Goal: Information Seeking & Learning: Find specific fact

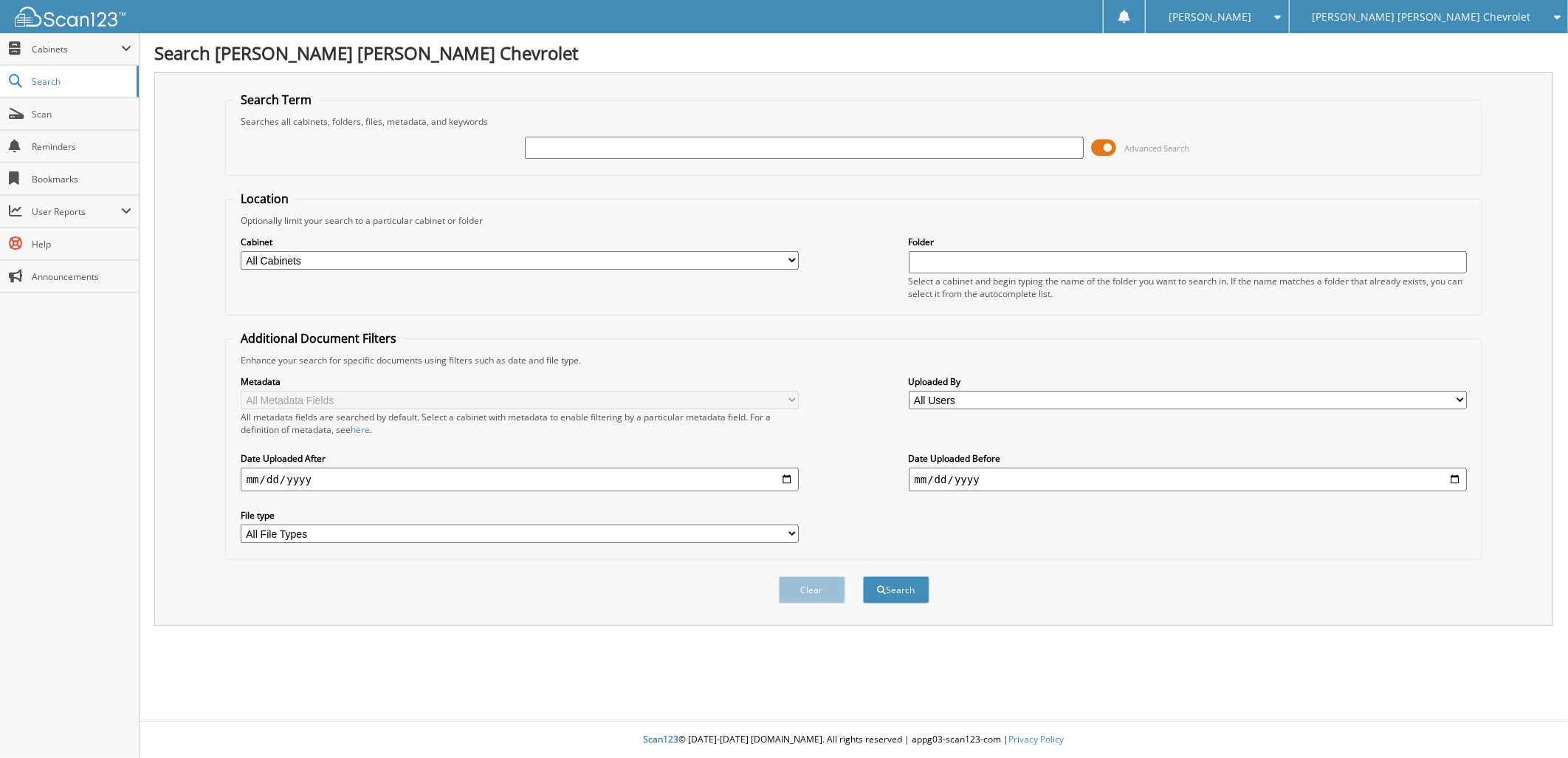
click at [592, 150] on input "text" at bounding box center [803, 147] width 559 height 22
paste input "347359"
type input "347359"
click at [916, 579] on button "Search" at bounding box center [895, 590] width 66 height 27
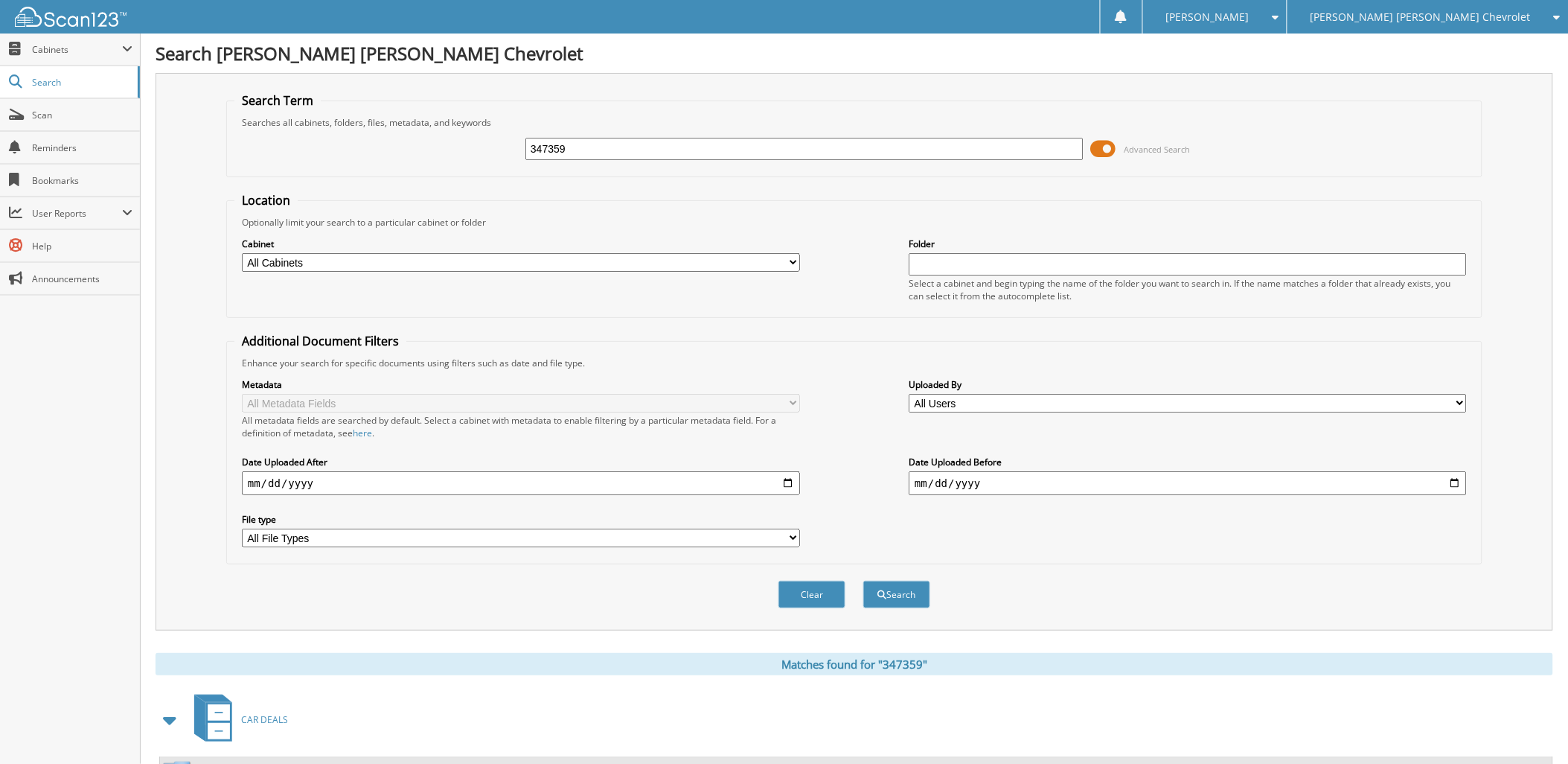
drag, startPoint x: 628, startPoint y: 149, endPoint x: 474, endPoint y: 141, distance: 154.2
click at [474, 141] on div "347359 Advanced Search" at bounding box center [854, 149] width 1240 height 40
paste input "148515"
type input "148515"
click at [891, 584] on button "Search" at bounding box center [896, 594] width 67 height 28
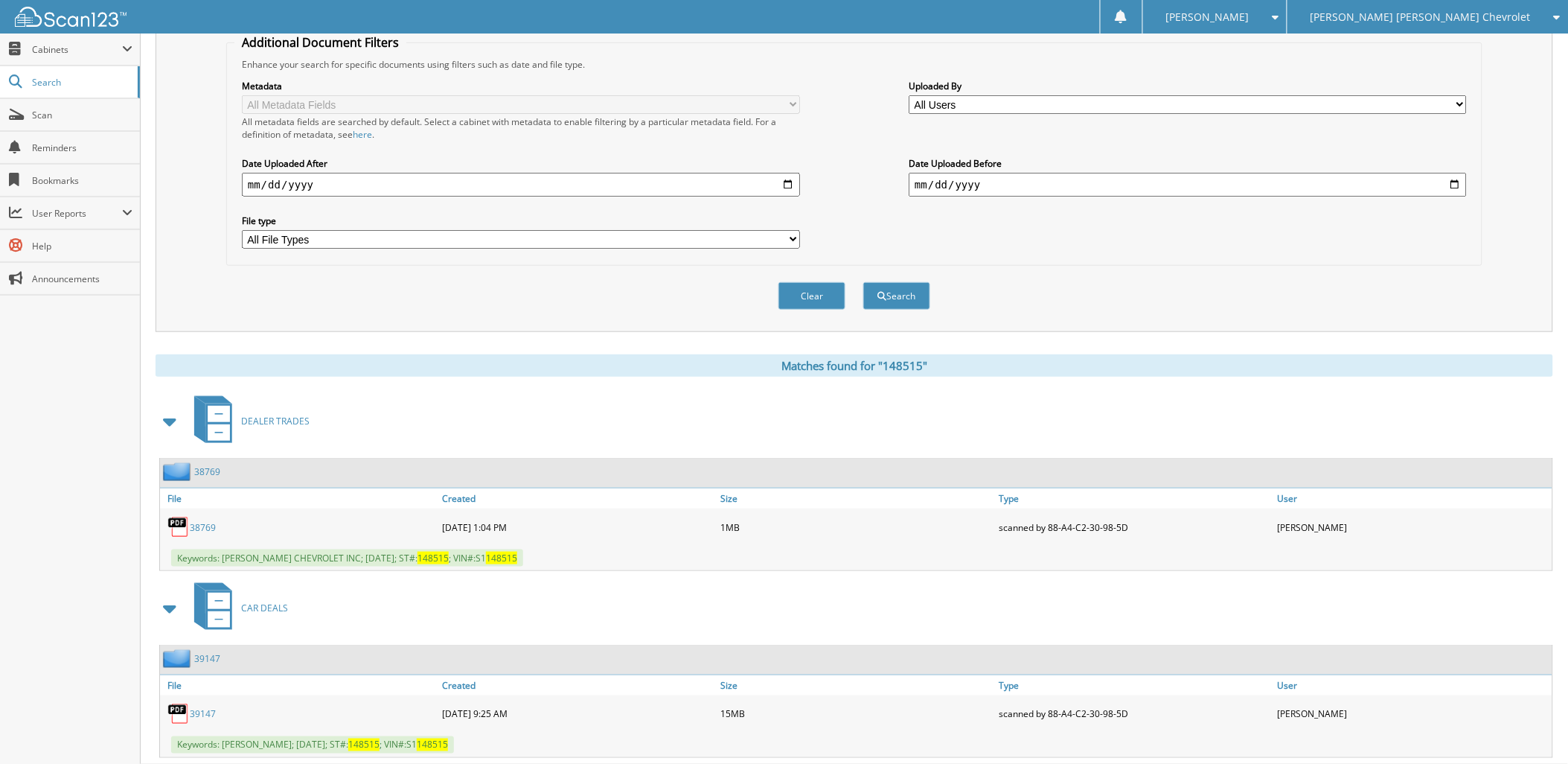
scroll to position [321, 0]
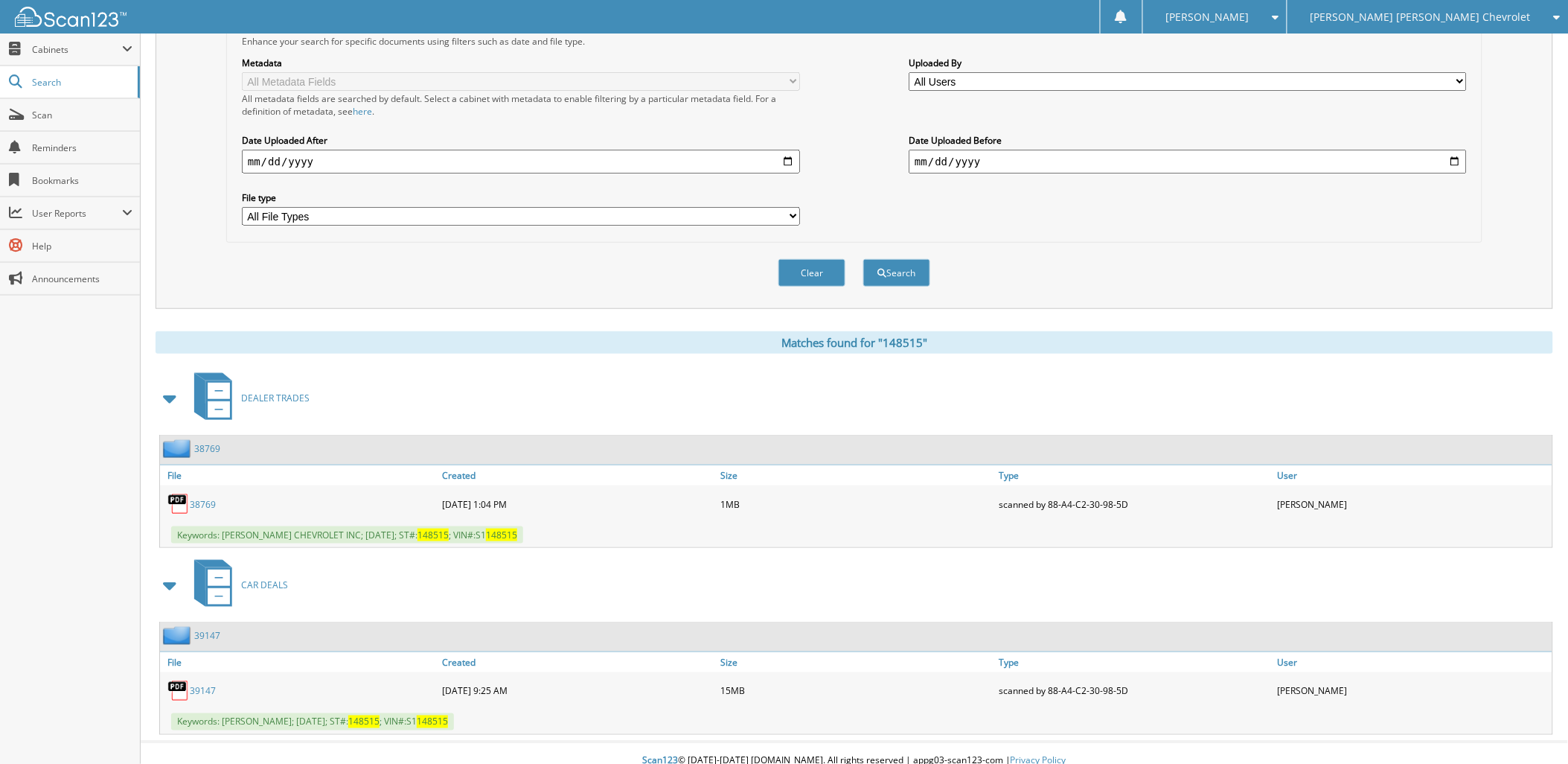
click at [200, 685] on link "39147" at bounding box center [203, 691] width 26 height 13
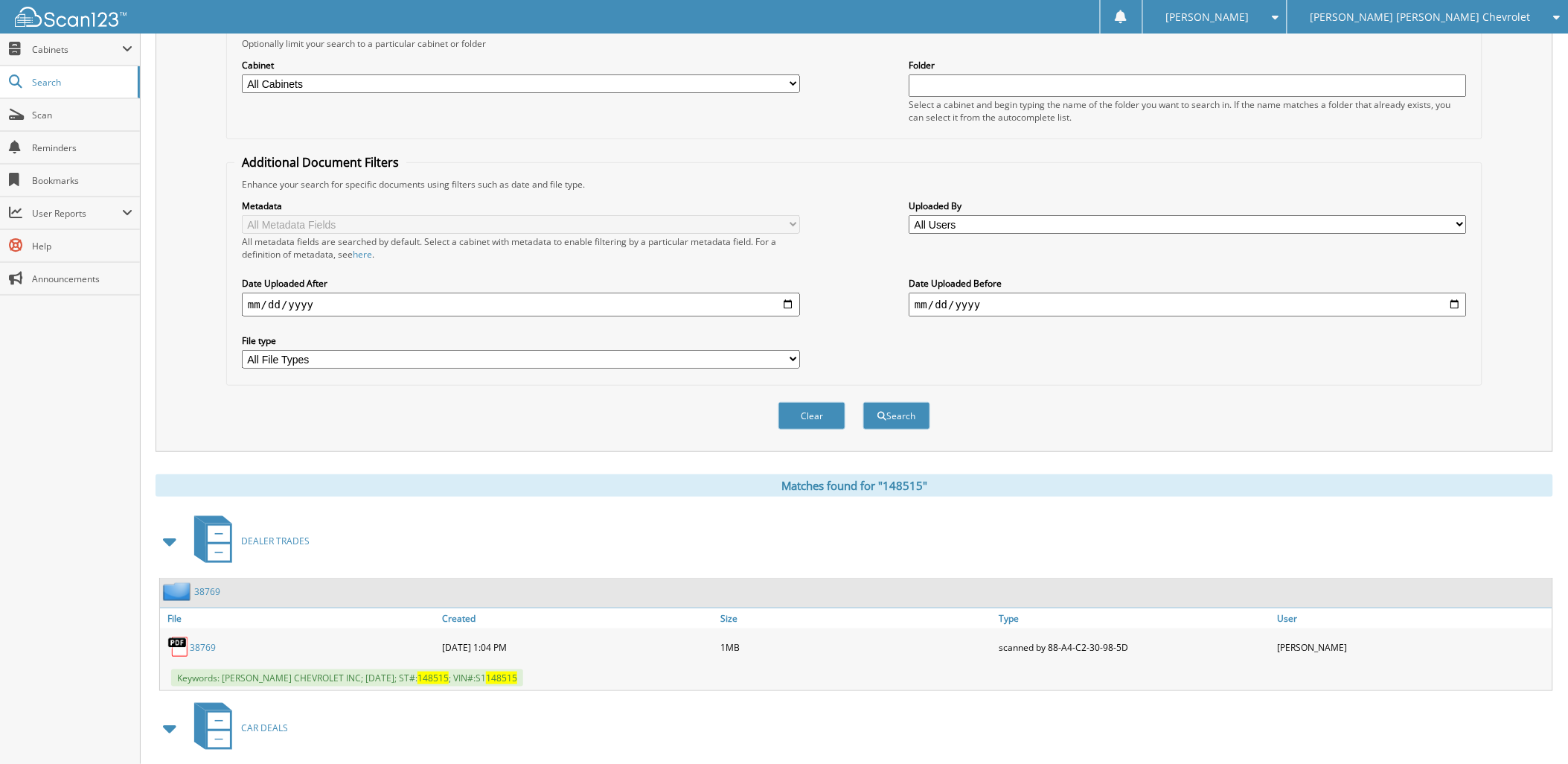
scroll to position [0, 0]
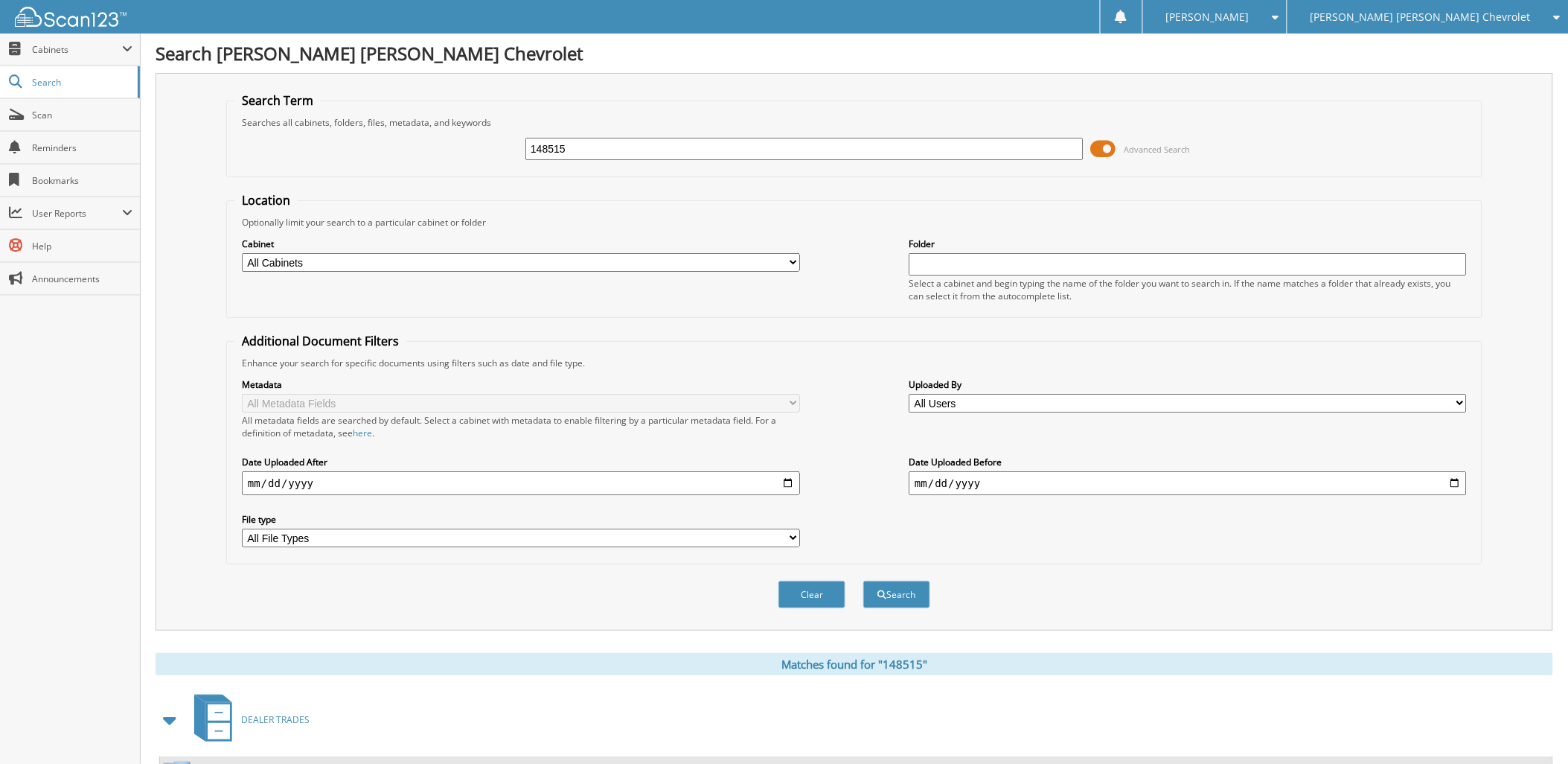
click at [1533, 78] on div "Search Term Searches all cabinets, folders, files, metadata, and keywords 14851…" at bounding box center [854, 351] width 1398 height 557
click at [1467, 13] on span "[PERSON_NAME] [PERSON_NAME] Chevrolet" at bounding box center [1420, 17] width 220 height 9
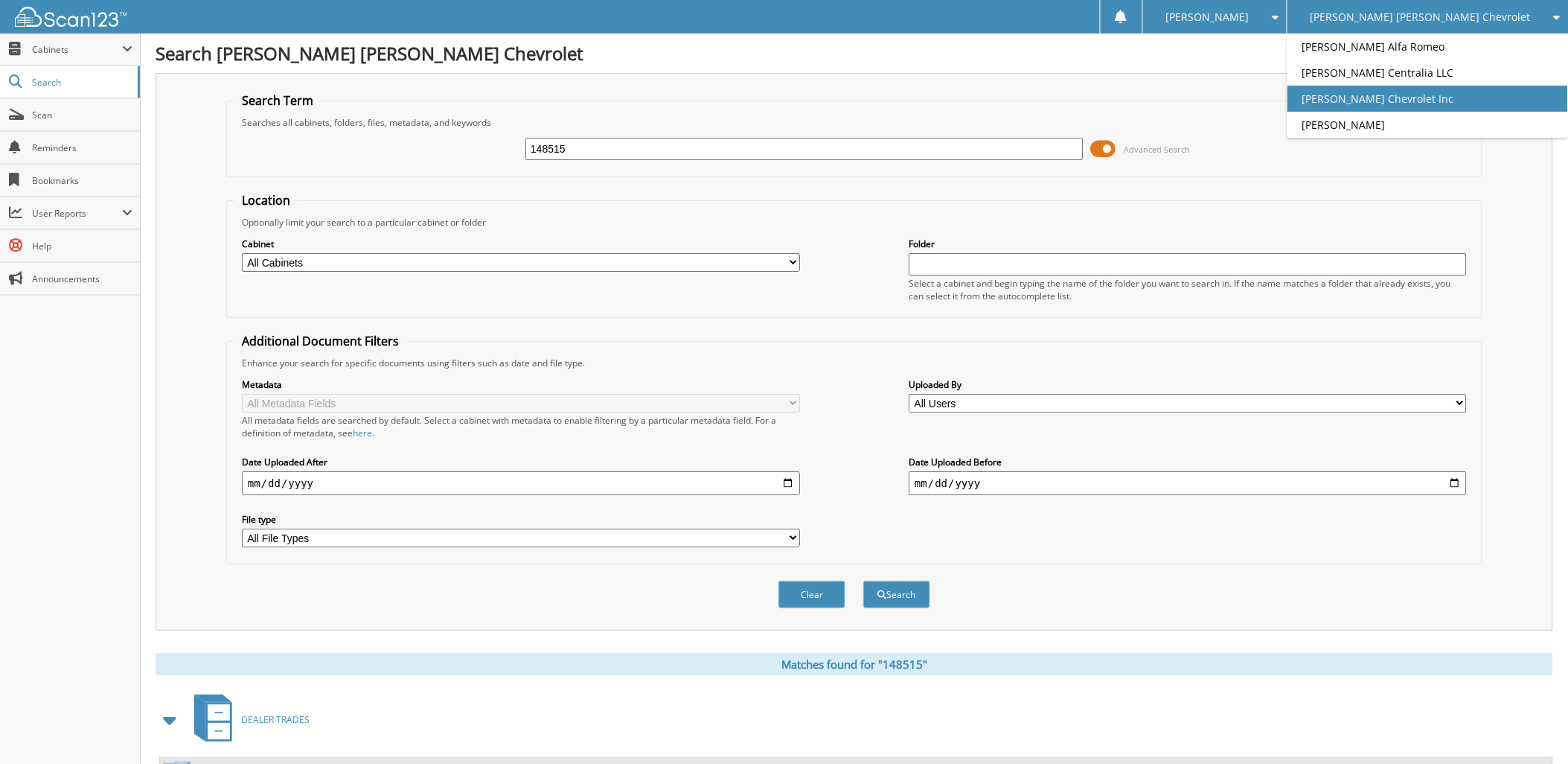
click at [1478, 91] on link "[PERSON_NAME] Chevrolet Inc" at bounding box center [1427, 98] width 280 height 26
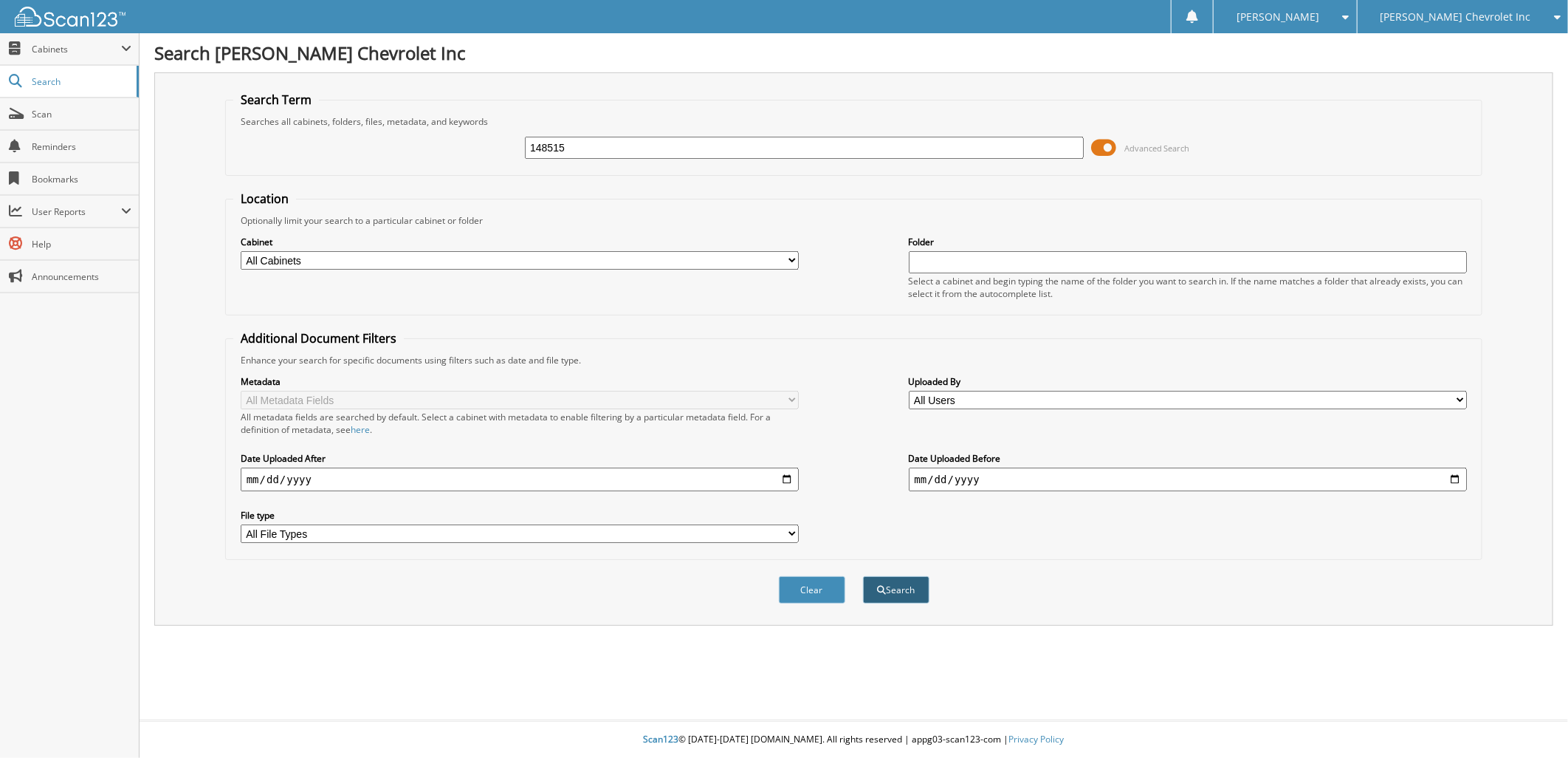
type input "148515"
click at [905, 577] on button "Search" at bounding box center [895, 590] width 66 height 27
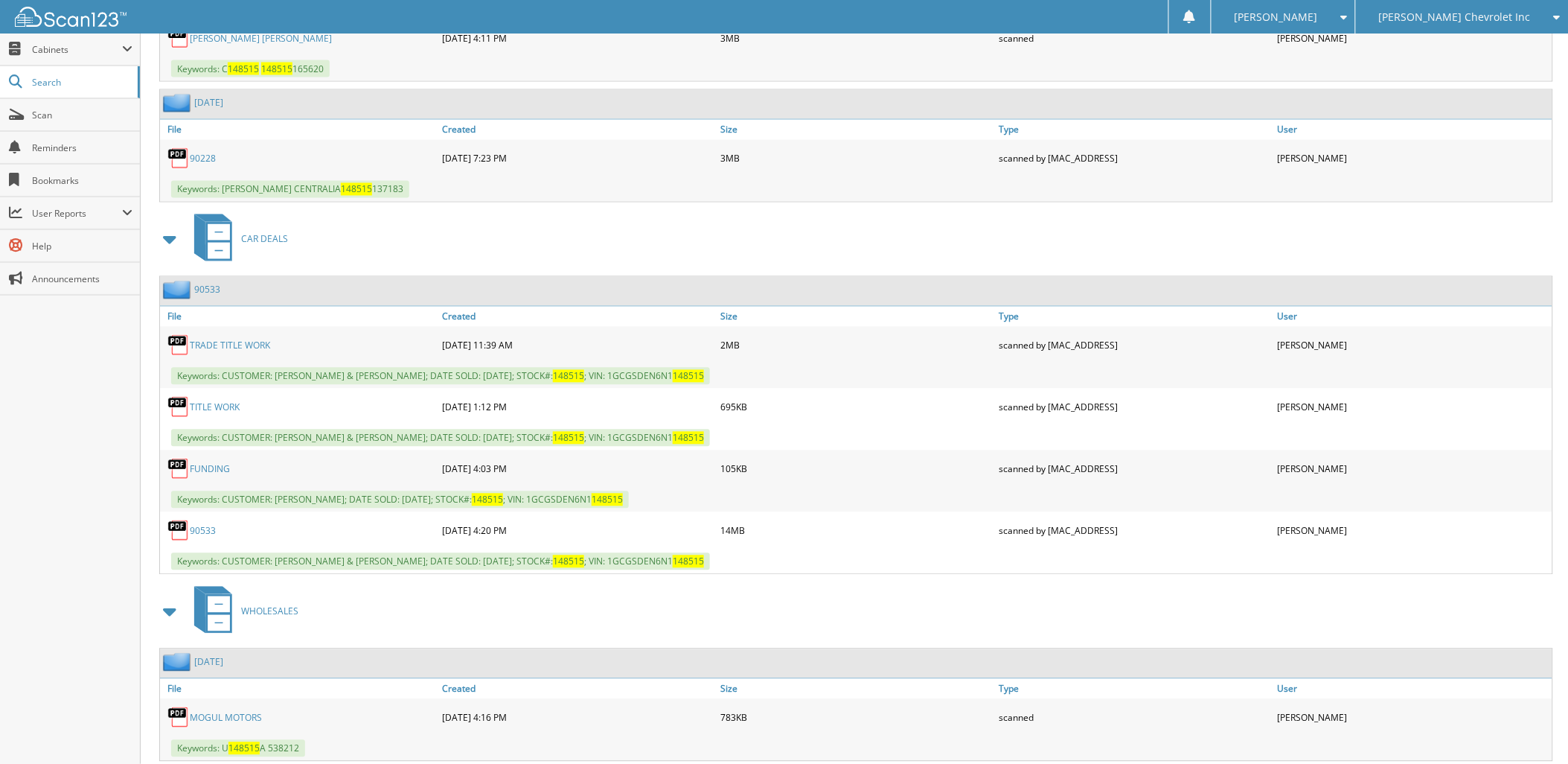
scroll to position [909, 0]
click at [208, 523] on link "90533" at bounding box center [203, 530] width 26 height 13
click at [1451, 19] on span "[PERSON_NAME] Chevrolet Inc" at bounding box center [1454, 17] width 152 height 9
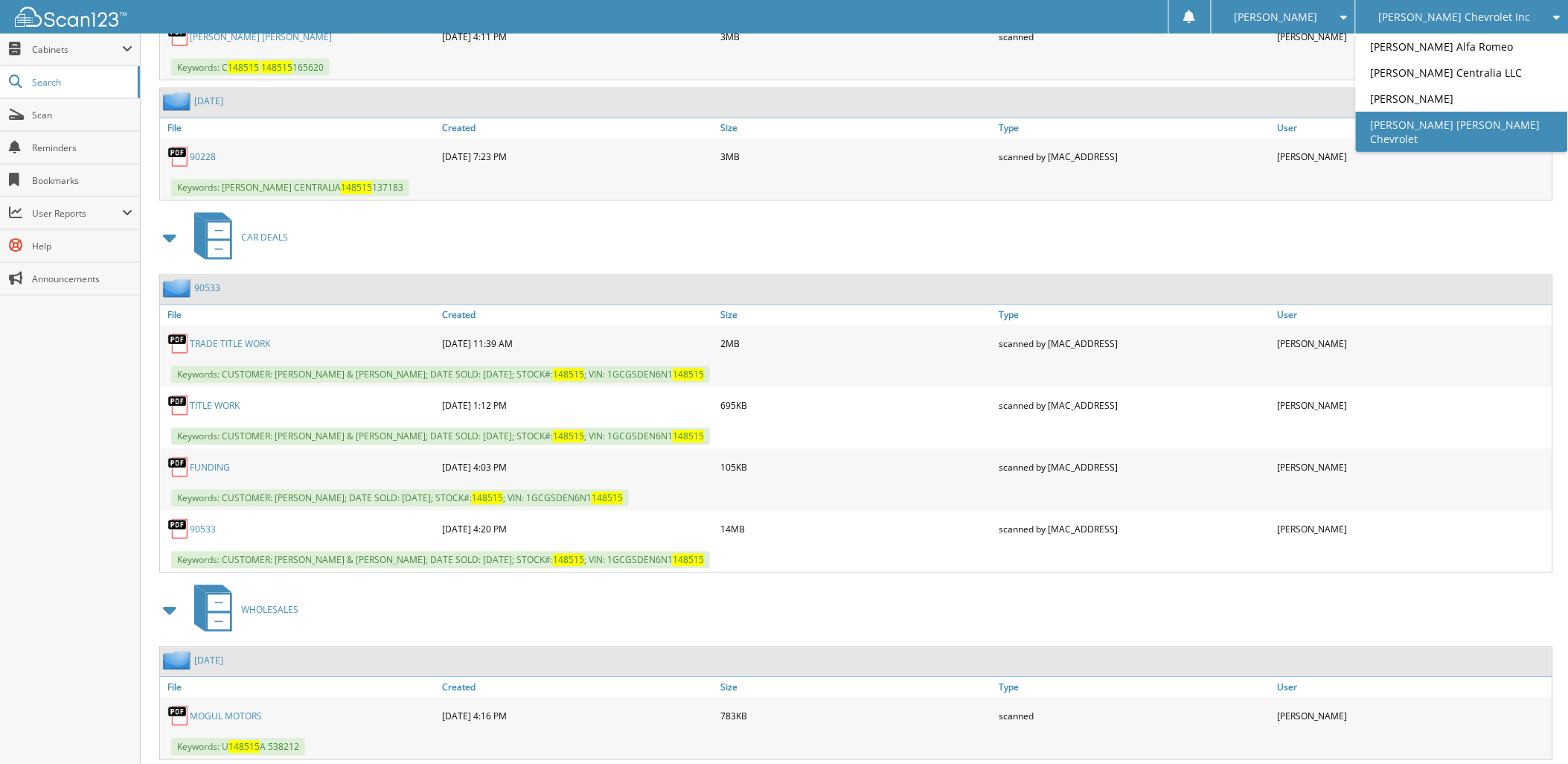
click at [1475, 127] on link "[PERSON_NAME] [PERSON_NAME] Chevrolet" at bounding box center [1462, 131] width 212 height 40
